Goal: Find specific page/section: Locate a particular part of the current website

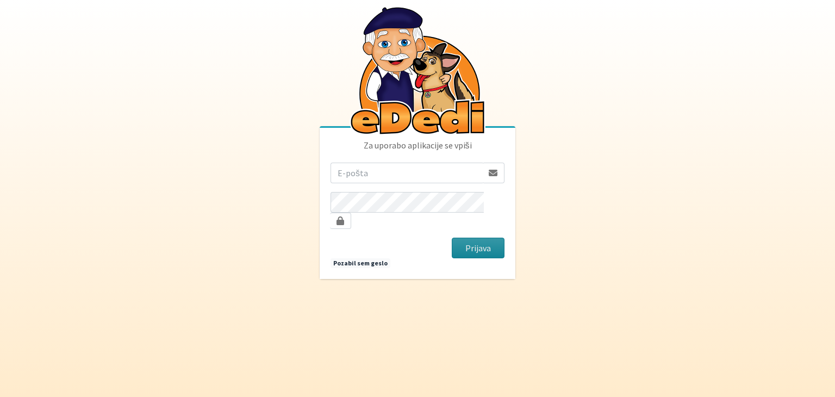
type input "[EMAIL_ADDRESS][DOMAIN_NAME]"
click at [477, 242] on button "Prijava" at bounding box center [478, 247] width 53 height 21
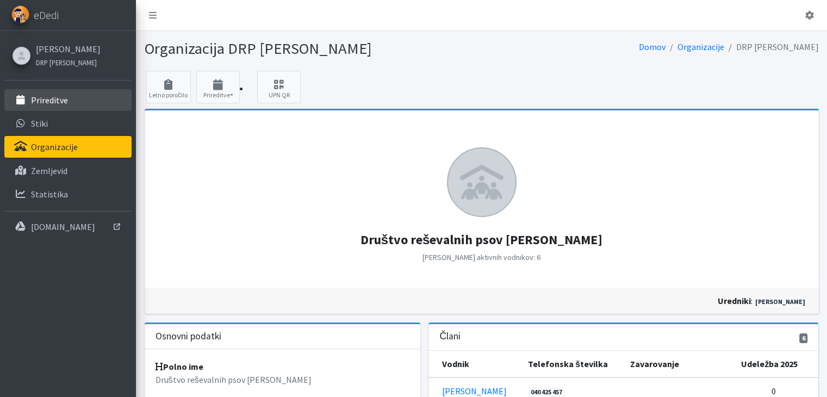
click at [43, 101] on p "Prireditve" at bounding box center [49, 100] width 37 height 11
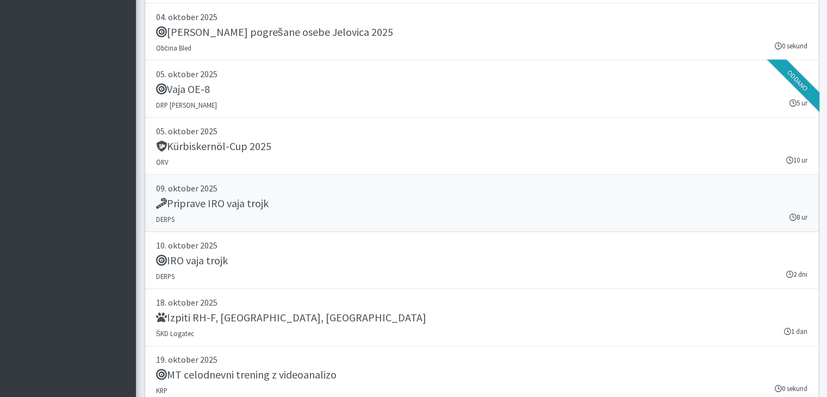
scroll to position [2283, 0]
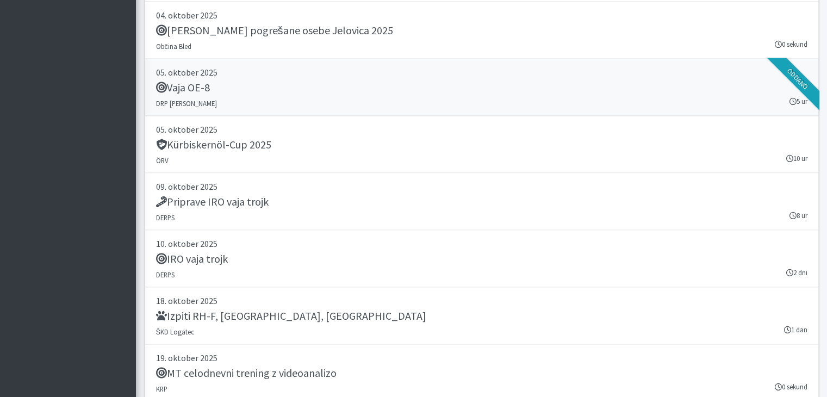
click at [196, 81] on h5 "Vaja OE-8" at bounding box center [183, 87] width 54 height 13
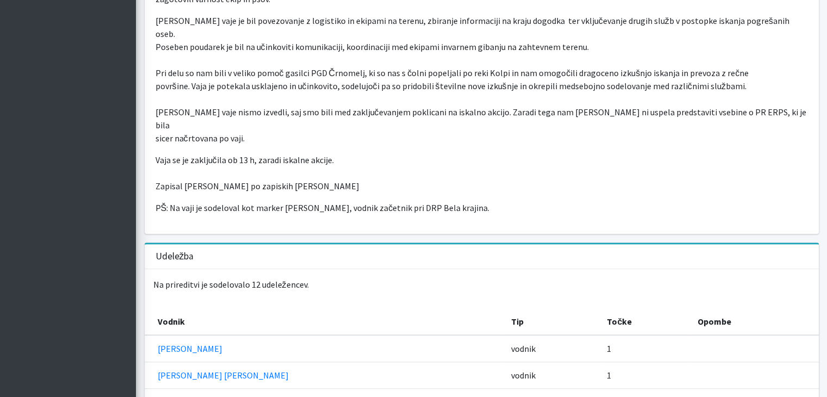
scroll to position [543, 0]
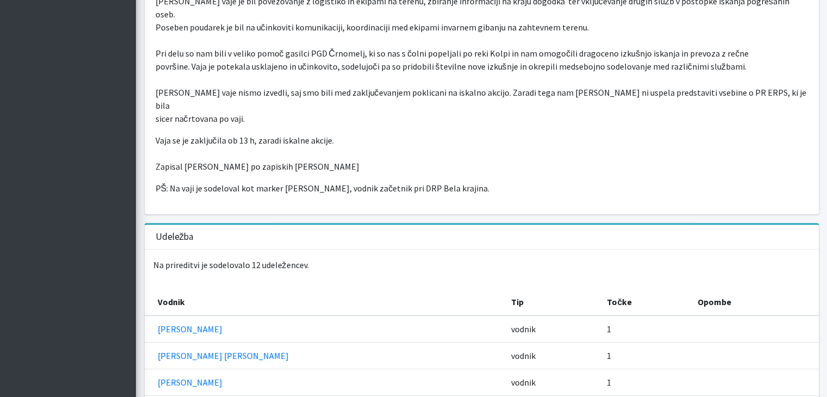
click at [164, 182] on p "PŠ: Na vaji je sodeloval kot marker Igor Kapš, vodnik začetnik pri DRP Bela kra…" at bounding box center [481, 188] width 652 height 13
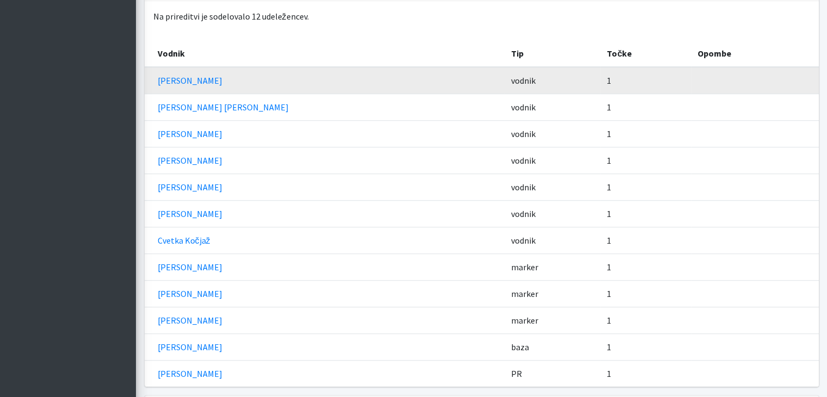
scroll to position [773, 0]
